Goal: Task Accomplishment & Management: Manage account settings

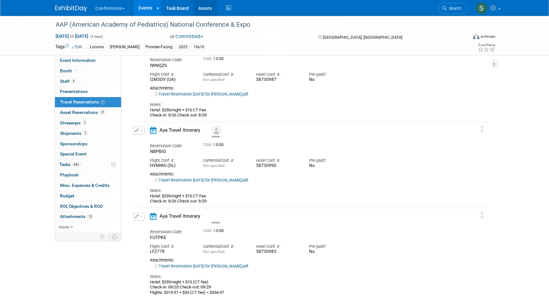
click at [205, 10] on link "Assets" at bounding box center [204, 8] width 23 height 16
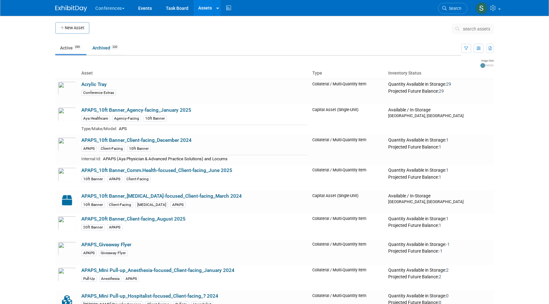
click at [470, 33] on button "search assets" at bounding box center [473, 29] width 42 height 10
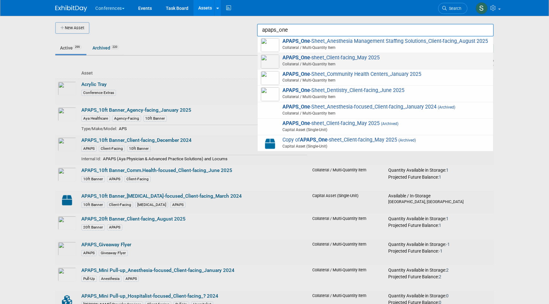
click at [439, 63] on span "Collateral / Multi-Quantity Item" at bounding box center [376, 64] width 227 height 6
type input "APAPS_One-sheet_Client-facing_May 2025"
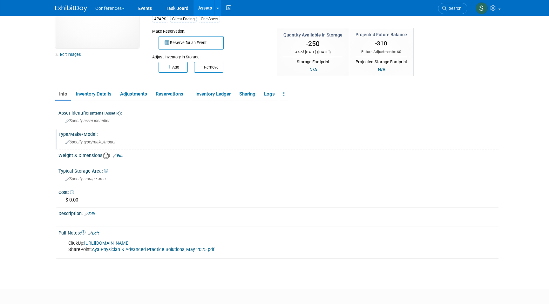
scroll to position [47, 0]
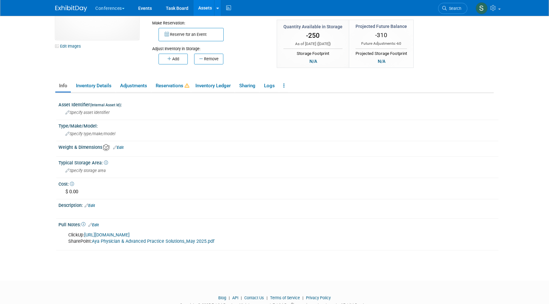
click at [111, 242] on link "Aya Physician & Advanced Practice Solutions_May 2025.pdf" at bounding box center [153, 241] width 123 height 5
click at [206, 7] on link "Assets" at bounding box center [204, 8] width 23 height 16
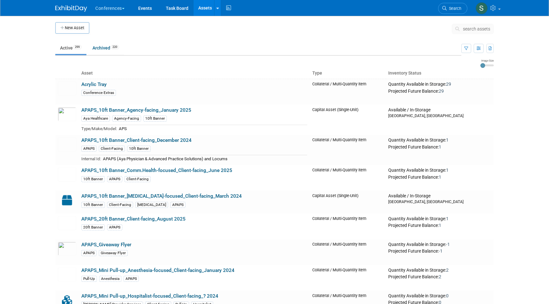
click at [475, 31] on span "search assets" at bounding box center [476, 28] width 27 height 5
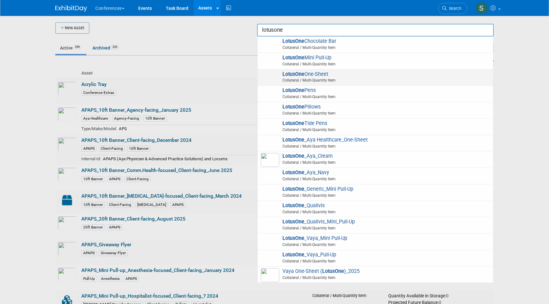
click at [413, 76] on span "LotusOne One-Sheet Collateral / Multi-Quantity Item" at bounding box center [375, 77] width 229 height 13
type input "LotusOne One-Sheet"
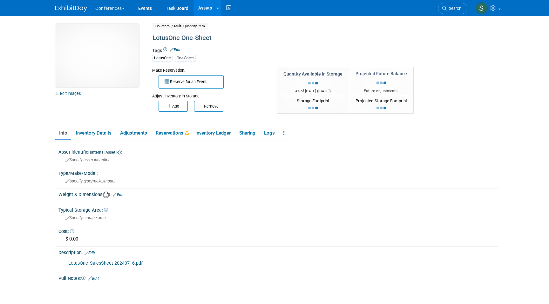
click at [111, 264] on link "LotusOne_SalesSheet 20240716.pdf" at bounding box center [105, 263] width 74 height 5
click at [202, 14] on link "Assets" at bounding box center [204, 8] width 23 height 16
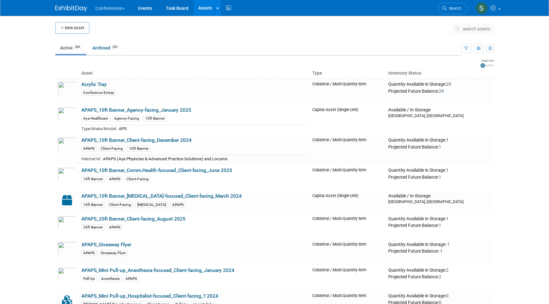
click at [476, 32] on button "search assets" at bounding box center [473, 29] width 42 height 10
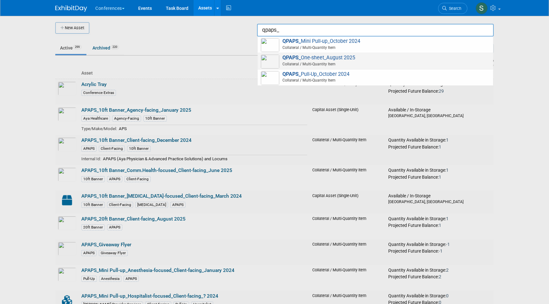
click at [388, 60] on span "QPAPS_ One-sheet_August 2025 Collateral / Multi-Quantity Item" at bounding box center [375, 61] width 229 height 13
type input "QPAPS_One-sheet_August 2025"
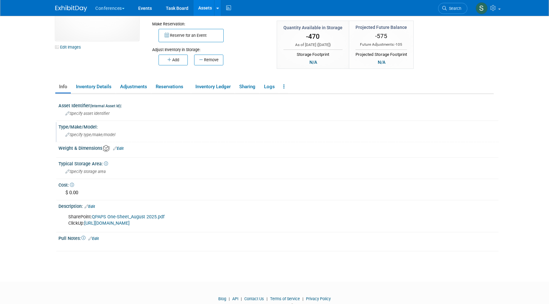
scroll to position [56, 0]
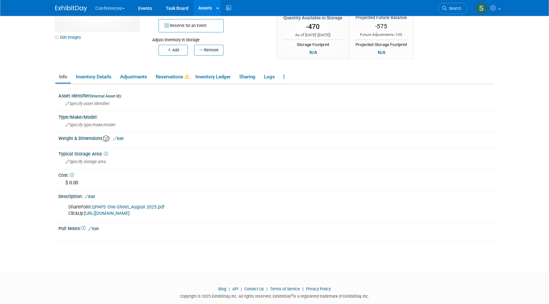
click at [135, 208] on link "QPAPS One-Sheet_August 2025.pdf" at bounding box center [128, 207] width 73 height 5
click at [205, 4] on link "Assets" at bounding box center [204, 8] width 23 height 16
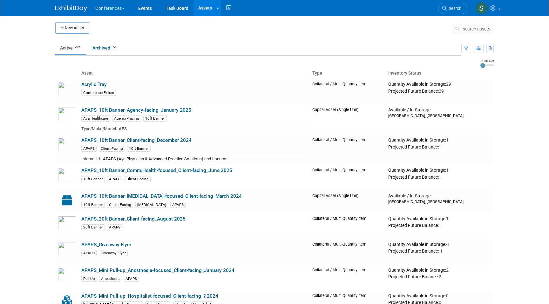
click at [473, 31] on span "search assets" at bounding box center [476, 28] width 27 height 5
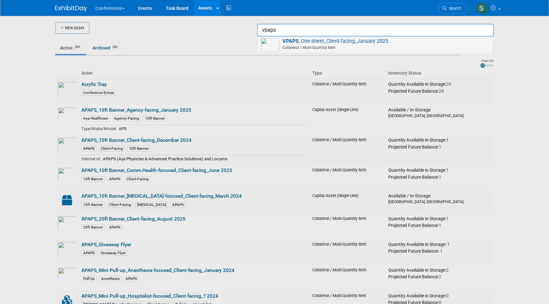
click at [393, 46] on span "Collateral / Multi-Quantity Item" at bounding box center [376, 48] width 227 height 6
type input "VPAPS_One-sheet_Client-facing_January 2025"
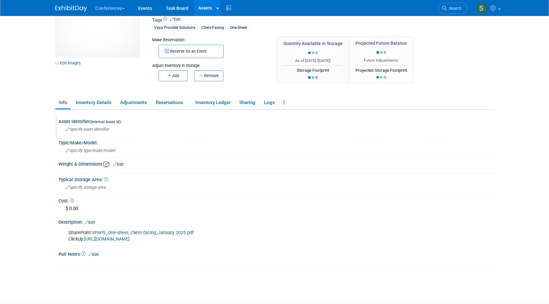
scroll to position [38, 0]
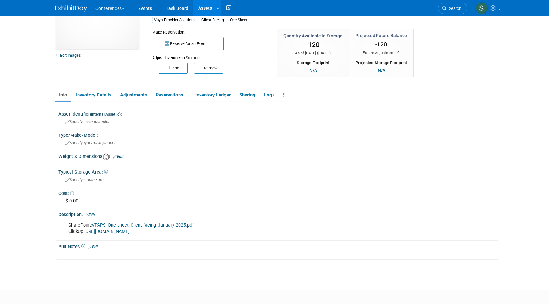
click at [111, 227] on link "VPAPS_One-sheet_Client-facing_January 2025.pdf" at bounding box center [143, 225] width 102 height 5
click at [453, 9] on span "Search" at bounding box center [453, 8] width 15 height 5
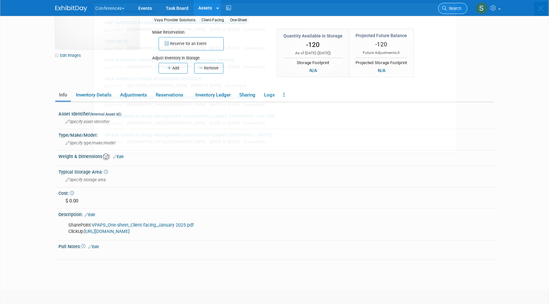
scroll to position [0, 0]
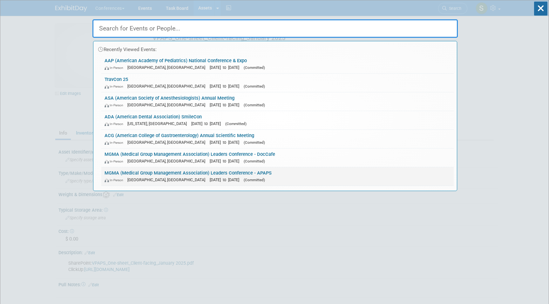
click at [244, 178] on span "(Committed)" at bounding box center [254, 180] width 21 height 4
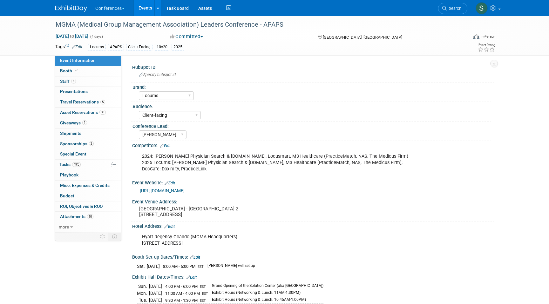
select select "Locums"
select select "Client-facing"
select select "[PERSON_NAME]"
click at [107, 73] on link "Booth" at bounding box center [88, 71] width 66 height 10
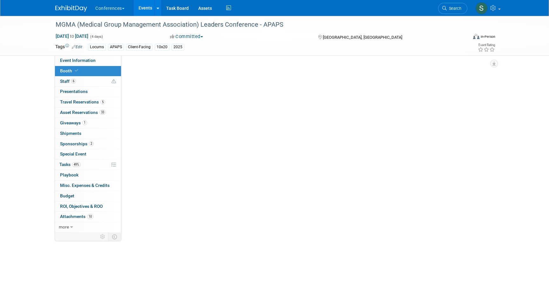
select select "10'x20'"
select select "Yes"
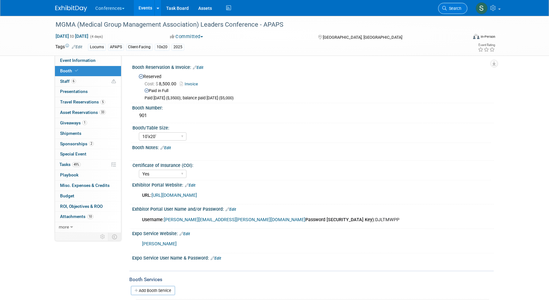
click at [459, 10] on span "Search" at bounding box center [453, 8] width 15 height 5
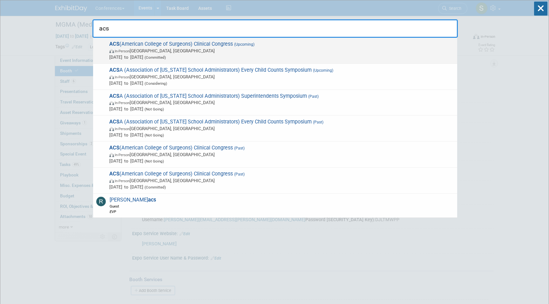
type input "acs"
click at [218, 56] on span "Oct 4, 2025 to Oct 7, 2025 (Committed)" at bounding box center [281, 57] width 345 height 6
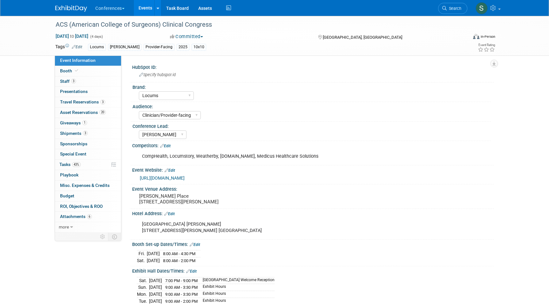
select select "Locums"
select select "Clinician/Provider-facing"
select select "[PERSON_NAME]"
click at [106, 112] on link "20 Asset Reservations 20" at bounding box center [88, 113] width 66 height 10
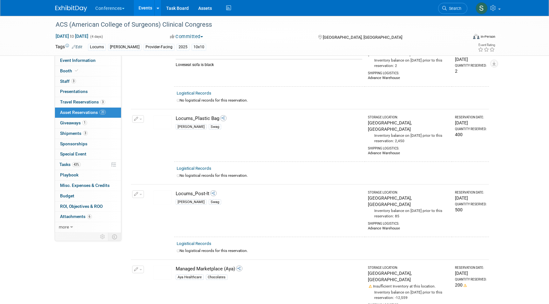
scroll to position [1260, 0]
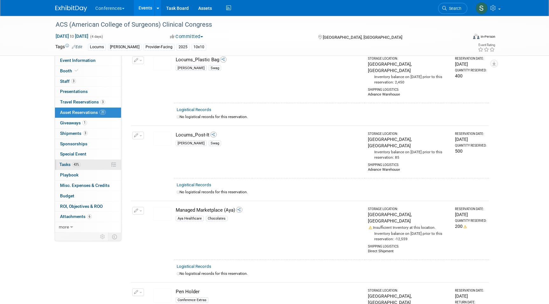
click at [85, 161] on link "43% Tasks 43%" at bounding box center [88, 165] width 66 height 10
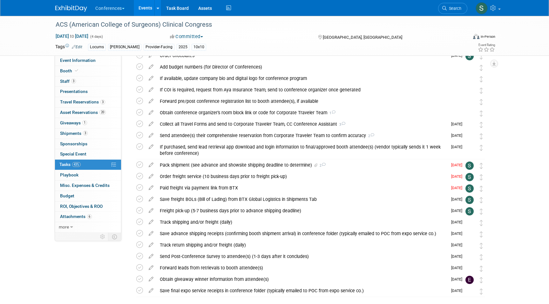
scroll to position [35, 0]
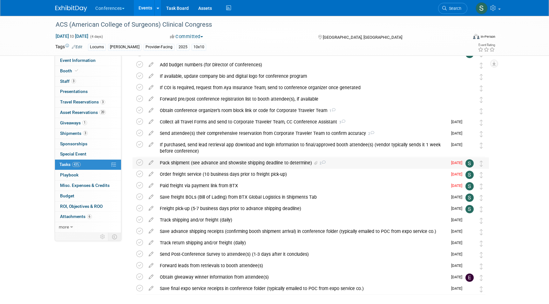
click at [211, 161] on div "Pack shipment (see advance and showsite shipping deadline to determine) 2" at bounding box center [302, 163] width 291 height 11
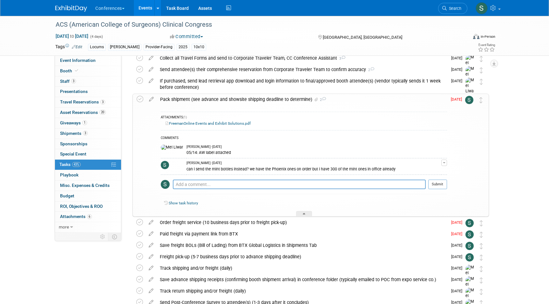
scroll to position [103, 0]
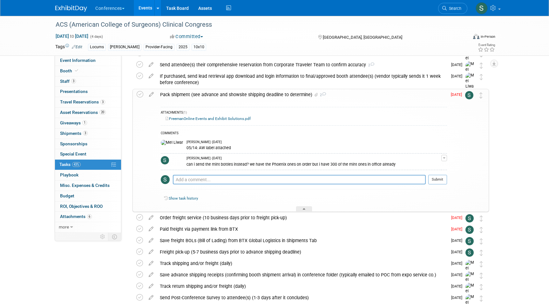
click at [219, 120] on link "FreemanOnline Events and Exhibit Solutions.pdf" at bounding box center [207, 119] width 85 height 4
click at [93, 113] on span "Asset Reservations 20" at bounding box center [83, 112] width 46 height 5
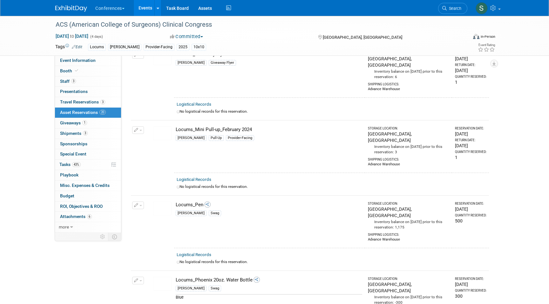
scroll to position [890, 0]
click at [138, 276] on button "button" at bounding box center [138, 280] width 12 height 8
click at [158, 304] on span "Cancel Reservation" at bounding box center [164, 309] width 41 height 5
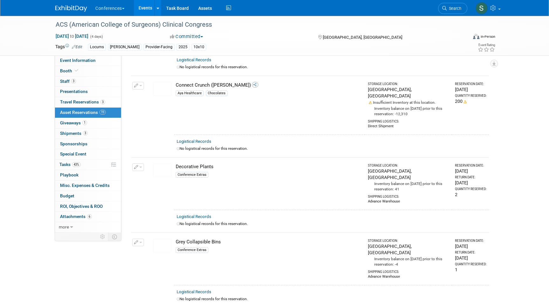
scroll to position [0, 0]
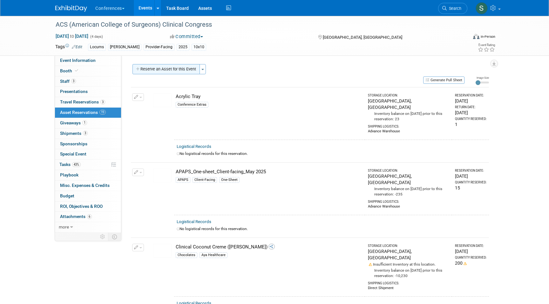
click at [175, 69] on button "Reserve an Asset for this Event" at bounding box center [165, 69] width 67 height 10
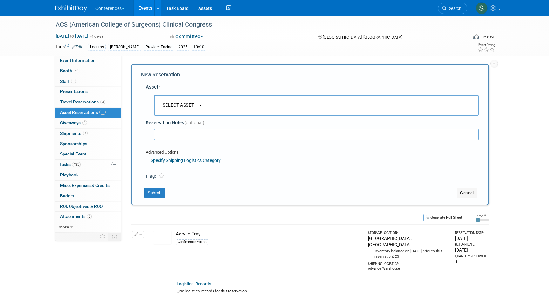
scroll to position [6, 0]
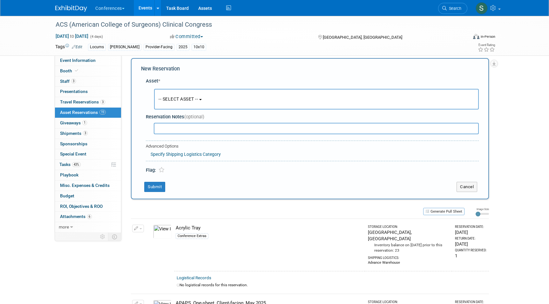
click at [178, 99] on span "-- SELECT ASSET --" at bounding box center [177, 99] width 39 height 5
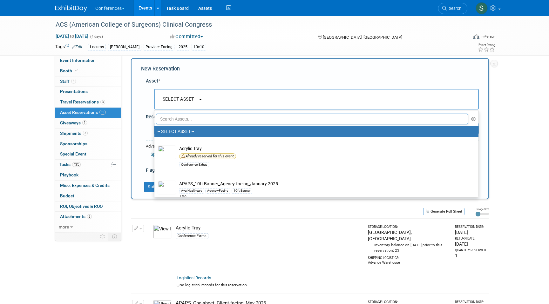
click at [178, 114] on input "text" at bounding box center [312, 119] width 312 height 11
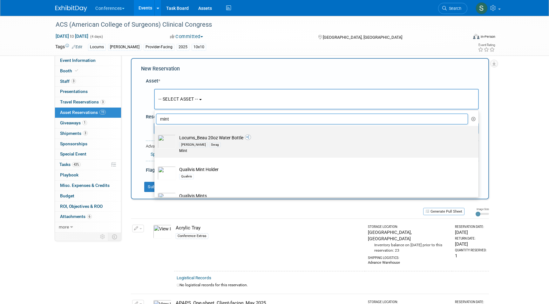
type input "mint"
click at [185, 138] on td "Locums_Beau 20oz Water Bottle Aya Locums Swag Mint" at bounding box center [321, 144] width 290 height 19
click at [155, 134] on input "Locums_Beau 20oz Water Bottle Aya Locums Swag Mint" at bounding box center [153, 132] width 4 height 4
select select "10712595"
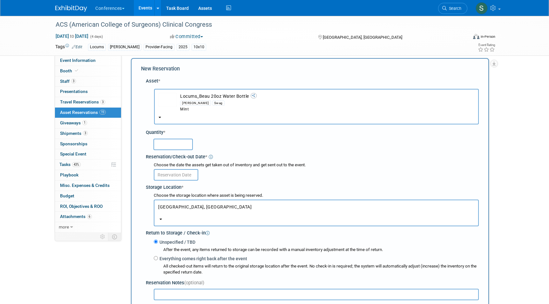
click at [172, 147] on input "text" at bounding box center [172, 144] width 39 height 11
type input "300"
click at [179, 173] on input "text" at bounding box center [176, 174] width 44 height 11
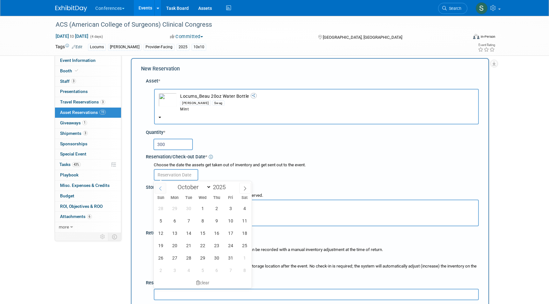
click at [160, 186] on icon at bounding box center [160, 188] width 4 height 4
select select "8"
click at [189, 218] on span "9" at bounding box center [188, 221] width 12 height 12
type input "Sep 9, 2025"
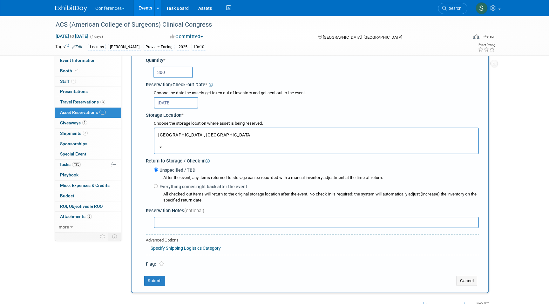
scroll to position [82, 0]
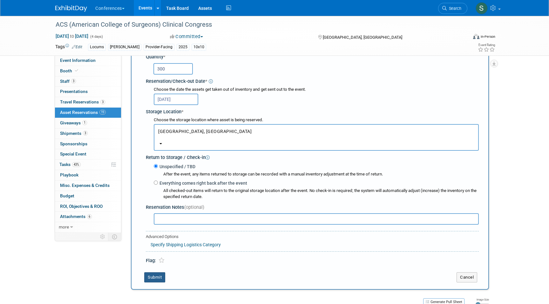
click at [158, 274] on button "Submit" at bounding box center [154, 277] width 21 height 10
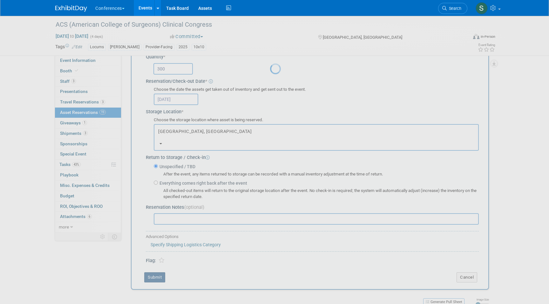
scroll to position [0, 0]
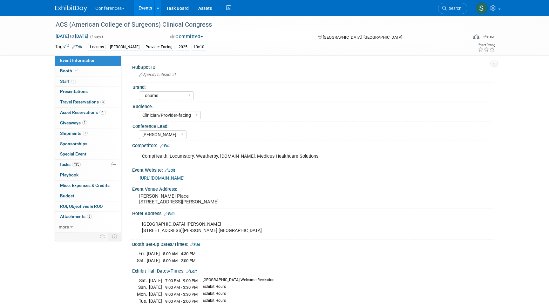
select select "Locums"
select select "Clinician/Provider-facing"
select select "[PERSON_NAME]"
click at [108, 113] on link "20 Asset Reservations 20" at bounding box center [88, 113] width 66 height 10
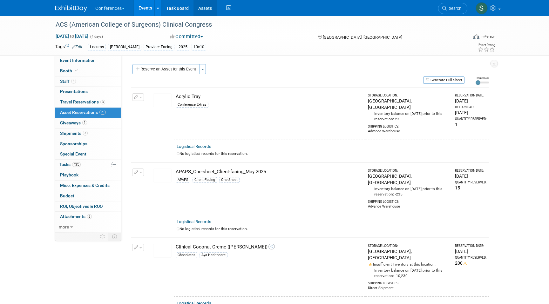
click at [205, 7] on link "Assets" at bounding box center [204, 8] width 23 height 16
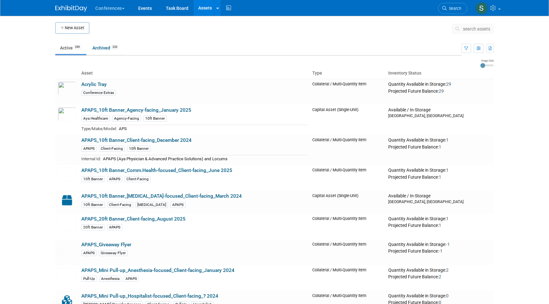
click at [466, 29] on span "search assets" at bounding box center [476, 28] width 27 height 5
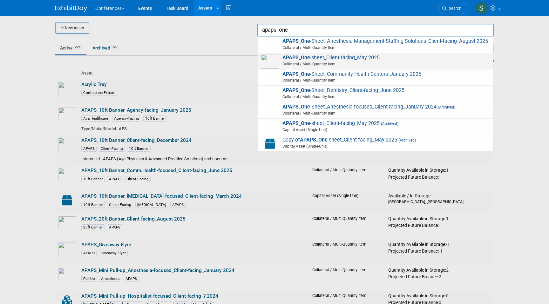
click at [377, 61] on span "APAPS_One -sheet_Client-facing_May 2025 Collateral / Multi-Quantity Item" at bounding box center [375, 61] width 229 height 13
type input "APAPS_One-sheet_Client-facing_May 2025"
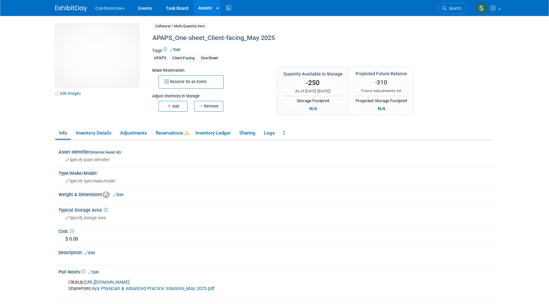
click at [109, 288] on link "Aya Physician & Advanced Practice Solutions_May 2025.pdf" at bounding box center [153, 288] width 123 height 5
click at [450, 12] on link "Search" at bounding box center [452, 8] width 29 height 11
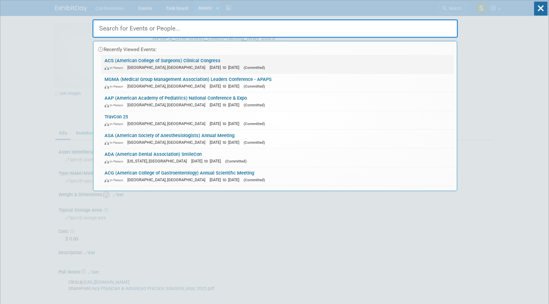
click at [148, 67] on span "[GEOGRAPHIC_DATA], [GEOGRAPHIC_DATA]" at bounding box center [167, 67] width 81 height 5
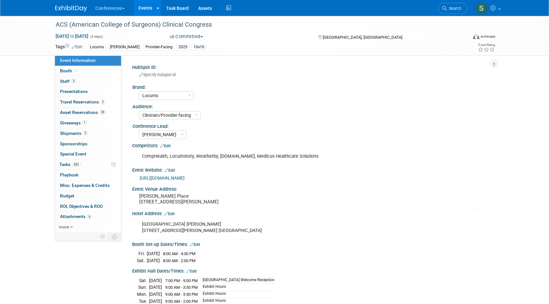
select select "Locums"
select select "Clinician/Provider-facing"
select select "[PERSON_NAME]"
click at [79, 70] on link "Booth" at bounding box center [88, 71] width 66 height 10
select select "10'x10'"
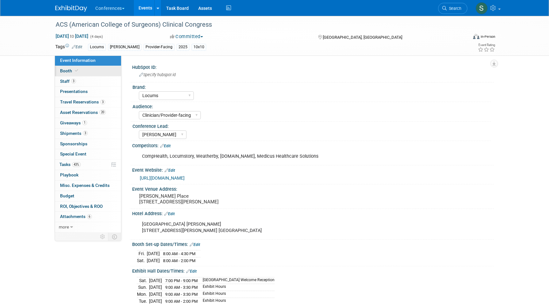
select select "No"
